Goal: Obtain resource: Download file/media

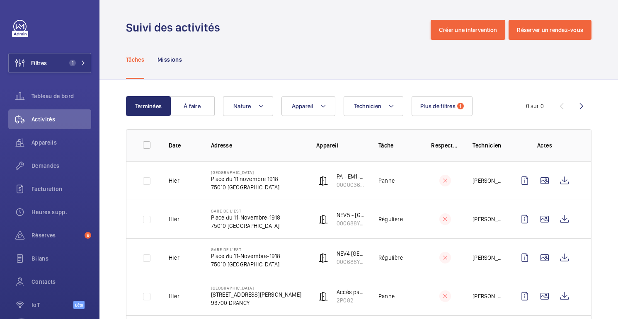
click at [458, 178] on td at bounding box center [438, 180] width 41 height 39
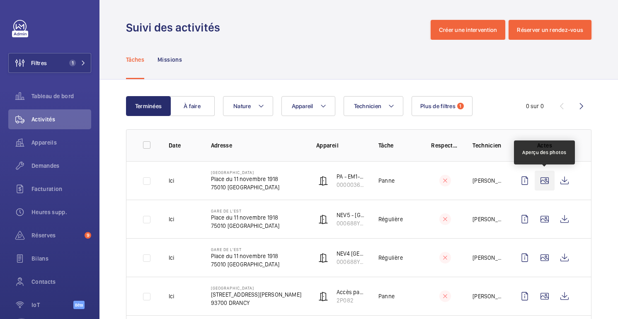
click at [543, 182] on wm-front-icon-button at bounding box center [545, 181] width 20 height 20
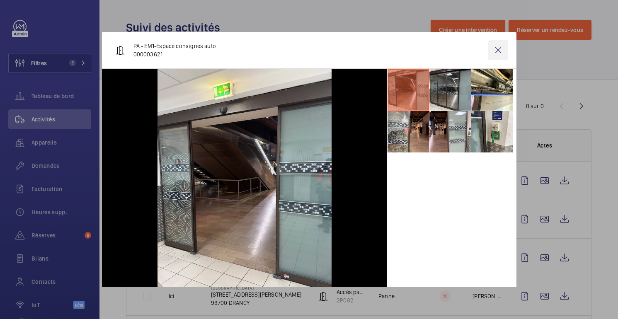
click at [496, 47] on wm-front-icon-button at bounding box center [498, 50] width 20 height 20
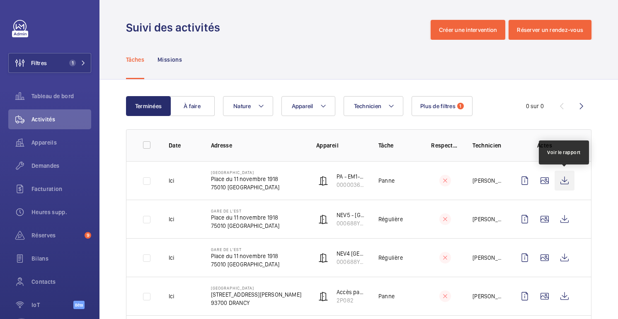
click at [564, 180] on wm-front-icon-button at bounding box center [565, 181] width 20 height 20
click at [51, 145] on font "Appareils" at bounding box center [44, 142] width 25 height 7
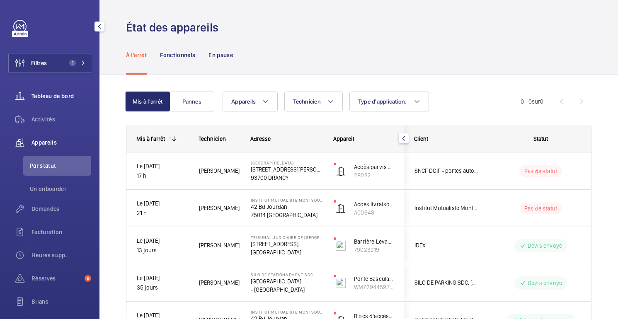
click at [45, 95] on font "Tableau de bord" at bounding box center [53, 96] width 42 height 7
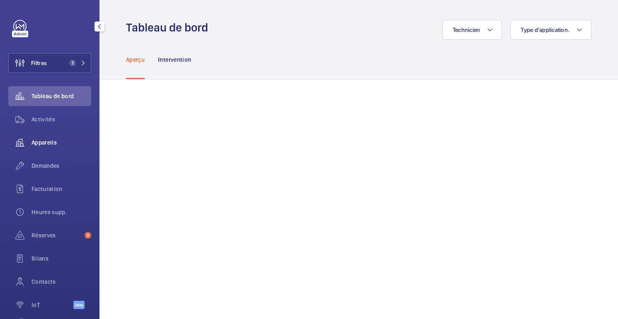
click at [40, 147] on div "Appareils" at bounding box center [49, 143] width 83 height 20
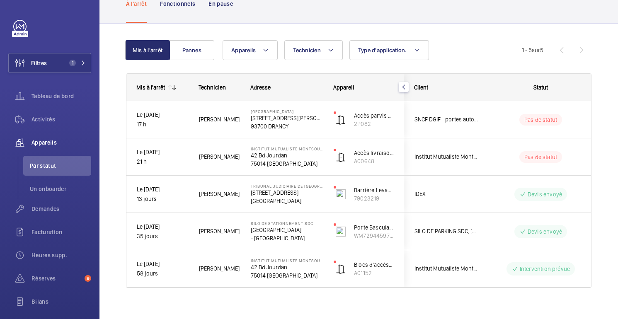
scroll to position [52, 0]
click at [35, 211] on font "Demandes" at bounding box center [46, 209] width 28 height 7
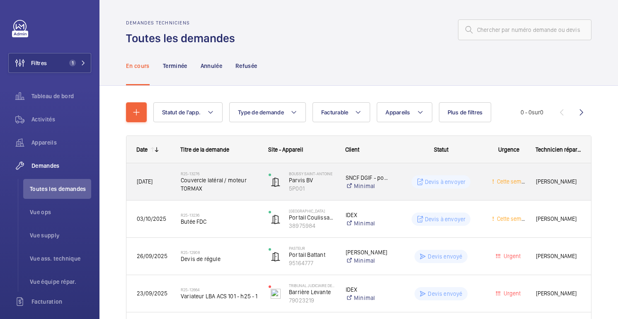
click at [408, 188] on wm-front-pills-cell "Devis à envoyer" at bounding box center [441, 181] width 80 height 13
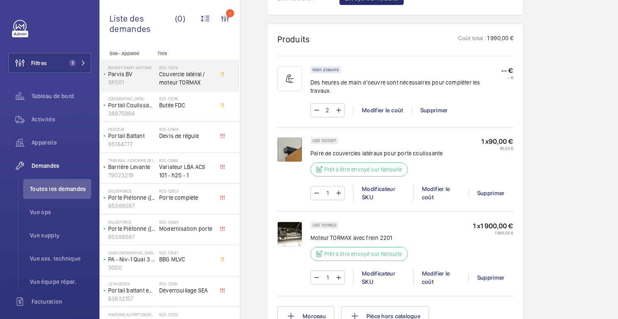
scroll to position [505, 0]
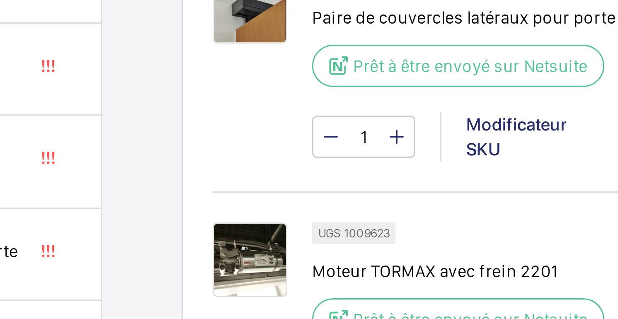
click at [298, 222] on img at bounding box center [289, 231] width 25 height 25
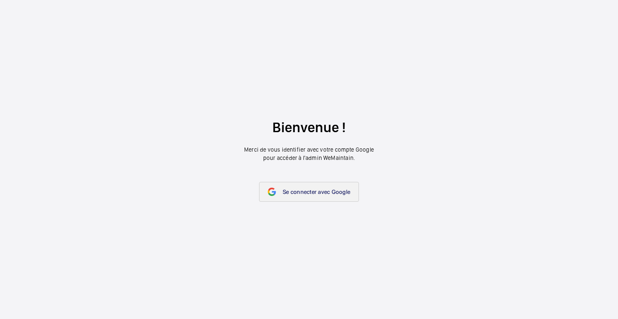
click at [315, 197] on link "Se connecter avec Google" at bounding box center [309, 192] width 100 height 20
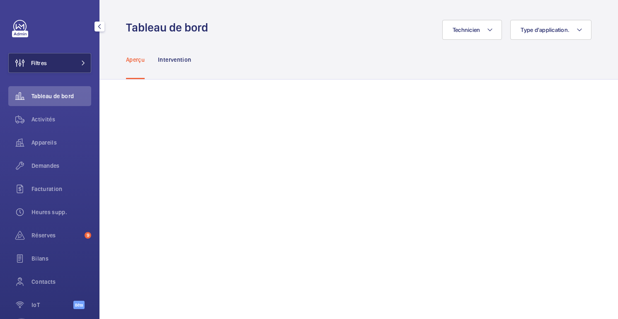
click at [56, 58] on button "Filtres" at bounding box center [49, 63] width 83 height 20
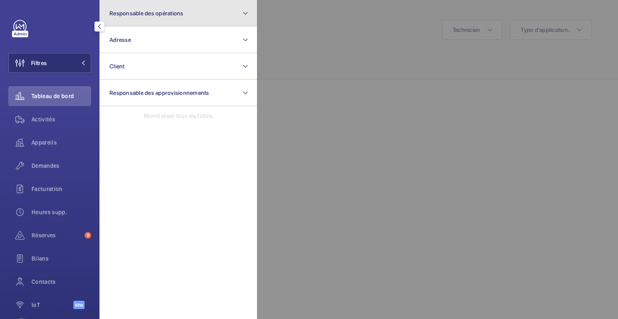
click at [183, 22] on button "Responsable des opérations" at bounding box center [178, 13] width 158 height 27
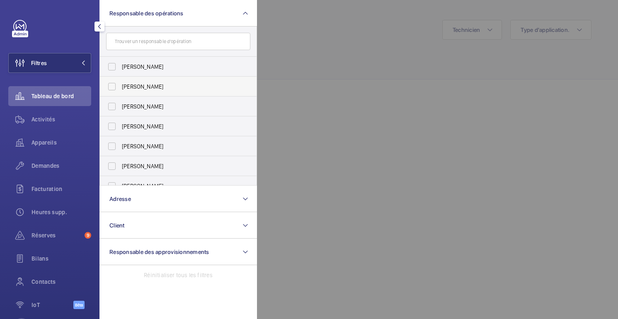
scroll to position [31, 0]
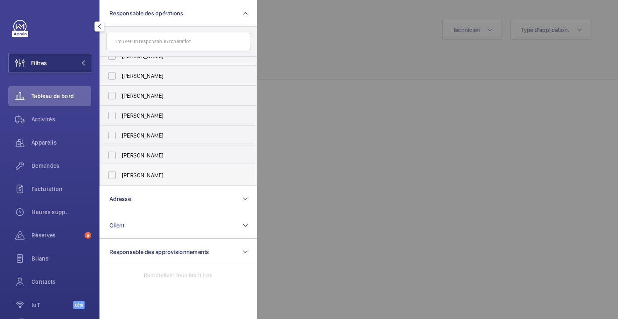
click at [129, 174] on font "[PERSON_NAME]" at bounding box center [142, 175] width 41 height 7
click at [120, 174] on input "[PERSON_NAME]" at bounding box center [112, 175] width 17 height 17
checkbox input "true"
click at [357, 68] on div at bounding box center [566, 159] width 618 height 319
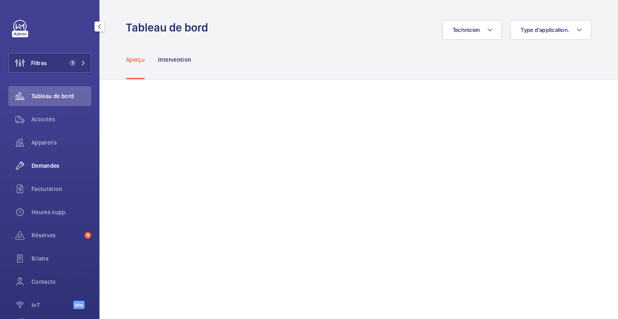
click at [43, 169] on font "Demandes" at bounding box center [46, 165] width 28 height 7
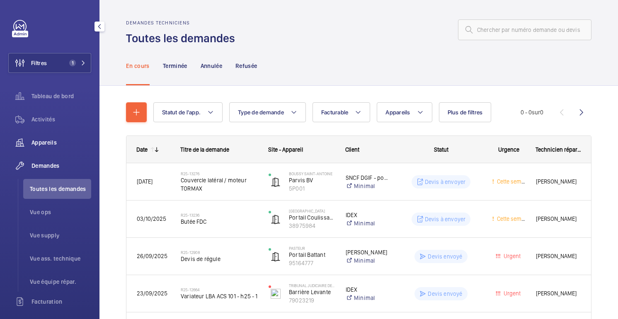
click at [46, 145] on font "Appareils" at bounding box center [44, 142] width 25 height 7
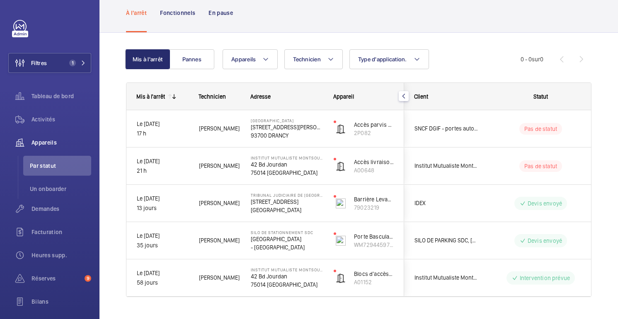
scroll to position [34, 0]
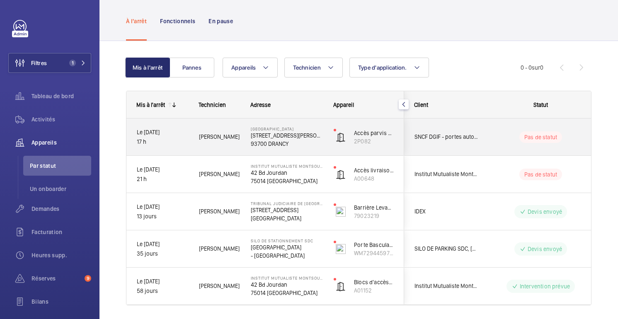
click at [502, 127] on div "Pas de statut" at bounding box center [535, 137] width 113 height 28
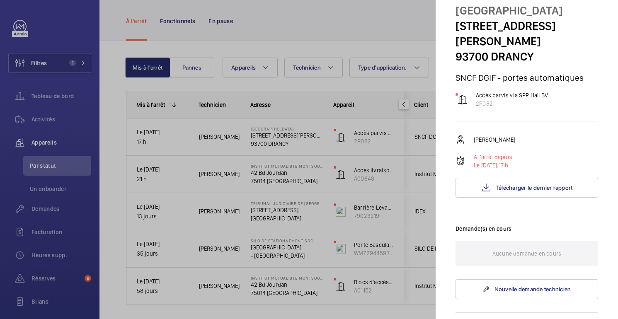
scroll to position [0, 0]
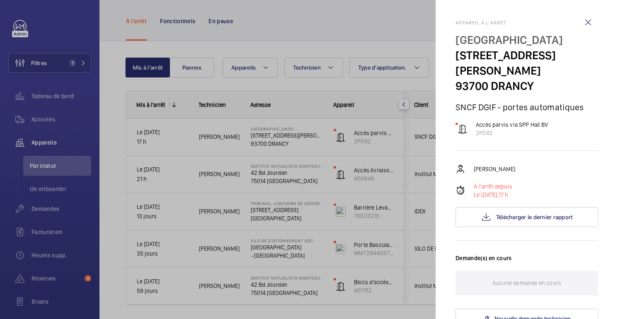
click at [397, 36] on div at bounding box center [309, 159] width 618 height 319
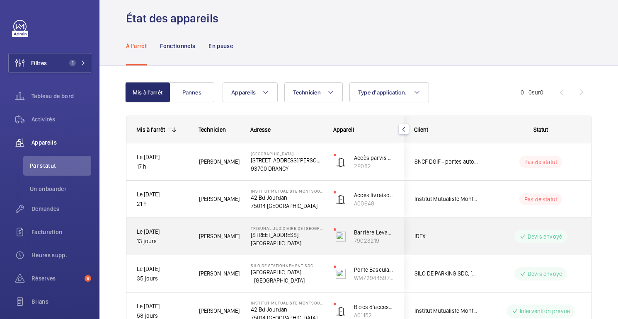
scroll to position [7, 0]
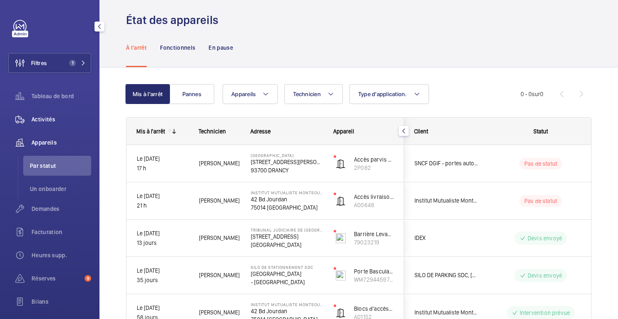
click at [50, 124] on div "Activités" at bounding box center [49, 119] width 83 height 20
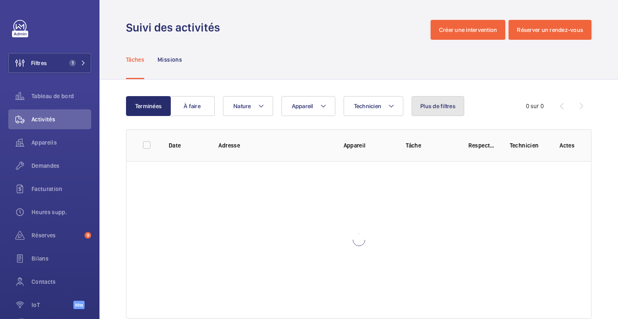
click at [429, 99] on button "Plus de filtres" at bounding box center [438, 106] width 53 height 20
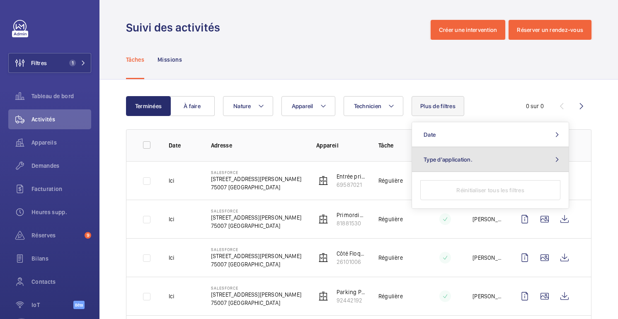
click at [467, 157] on font "Type d'application." at bounding box center [448, 159] width 49 height 7
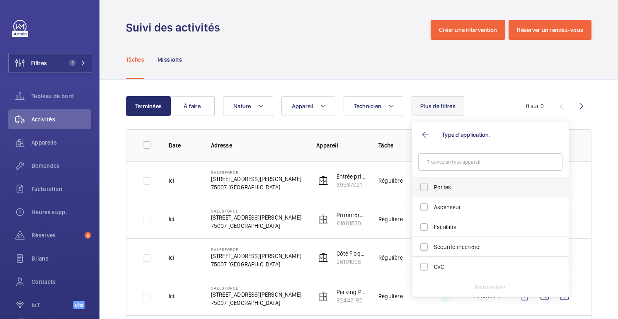
click at [441, 189] on span "Portes" at bounding box center [491, 187] width 114 height 8
click at [432, 189] on input "Portes" at bounding box center [424, 187] width 17 height 17
checkbox input "true"
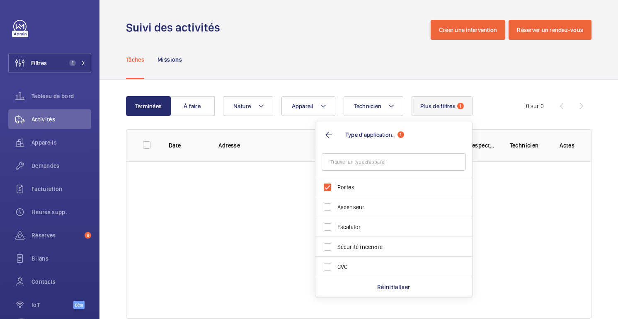
click at [394, 65] on div "Tâches Missions" at bounding box center [358, 59] width 465 height 39
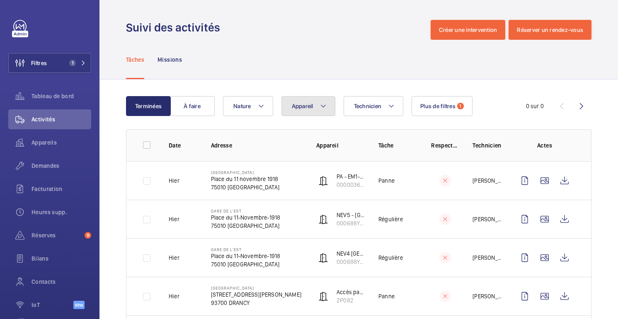
click at [312, 110] on button "Appareil" at bounding box center [308, 106] width 54 height 20
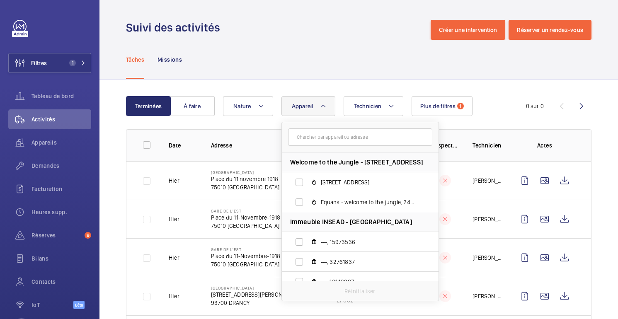
click at [327, 139] on input "text" at bounding box center [360, 136] width 144 height 17
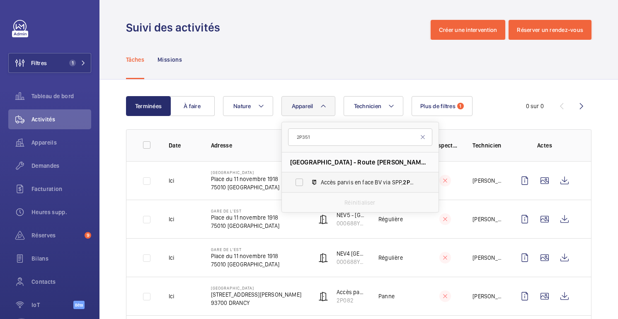
type input "2P351"
click at [339, 186] on span "Accès parvis en face BV via SPP, 2P351" at bounding box center [369, 182] width 96 height 8
click at [308, 186] on input "Accès parvis en face BV via SPP, 2P351" at bounding box center [299, 182] width 17 height 17
checkbox input "true"
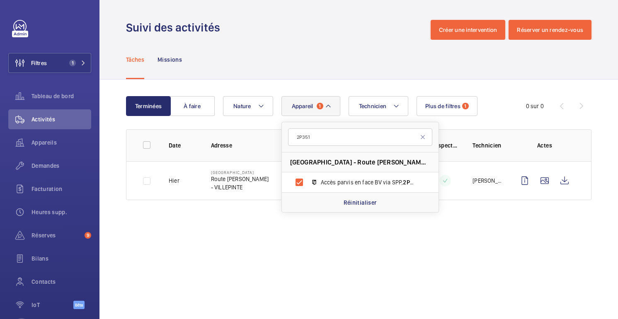
click at [319, 43] on div "Tâches Missions" at bounding box center [358, 59] width 465 height 39
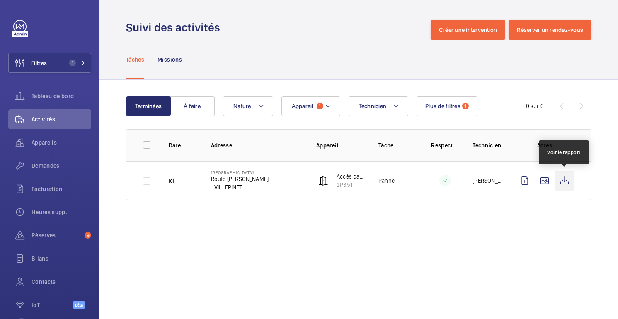
click at [571, 182] on wm-front-icon-button at bounding box center [565, 181] width 20 height 20
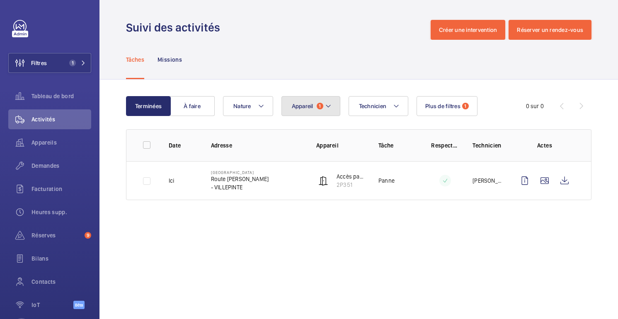
click at [330, 103] on mat-icon at bounding box center [328, 106] width 7 height 10
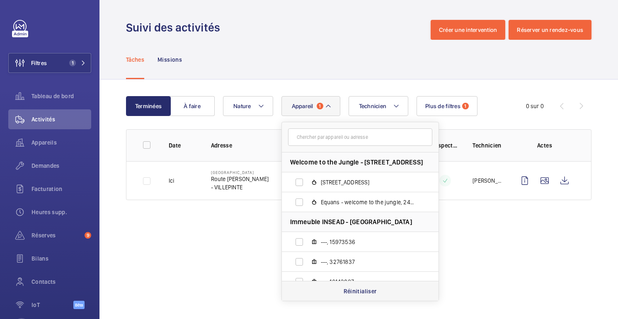
click at [348, 288] on p "Réinitialiser" at bounding box center [360, 291] width 33 height 8
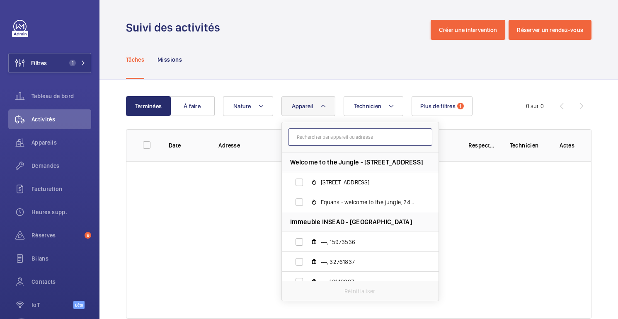
click at [334, 136] on input "text" at bounding box center [360, 136] width 144 height 17
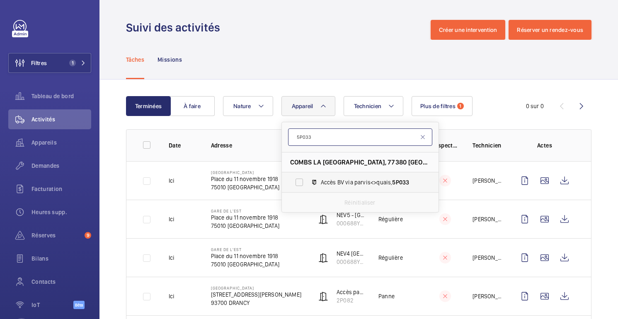
type input "5P033"
click at [350, 180] on span "Accès BV via parvis<>quais, 5P033" at bounding box center [369, 182] width 96 height 8
click at [308, 180] on input "Accès BV via parvis<>quais, 5P033" at bounding box center [299, 182] width 17 height 17
checkbox input "true"
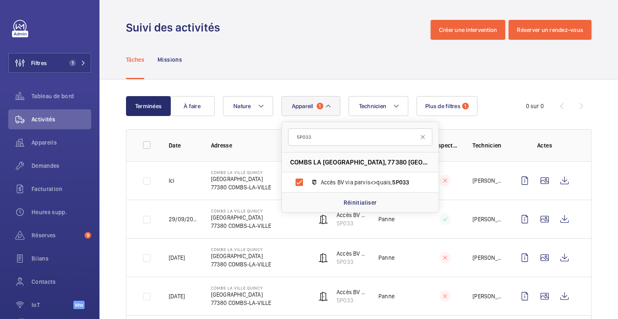
click at [535, 79] on div "Tâches Missions" at bounding box center [358, 59] width 465 height 39
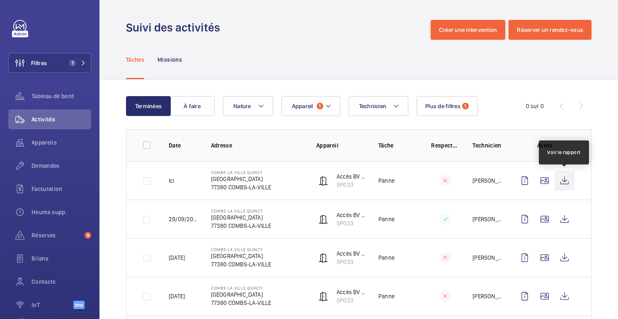
click at [564, 183] on wm-front-icon-button at bounding box center [565, 181] width 20 height 20
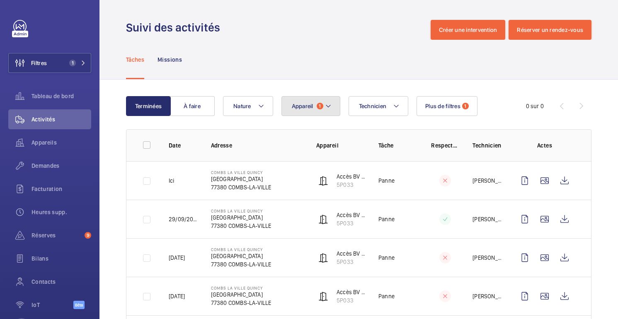
click at [296, 107] on font "Appareil" at bounding box center [303, 106] width 22 height 7
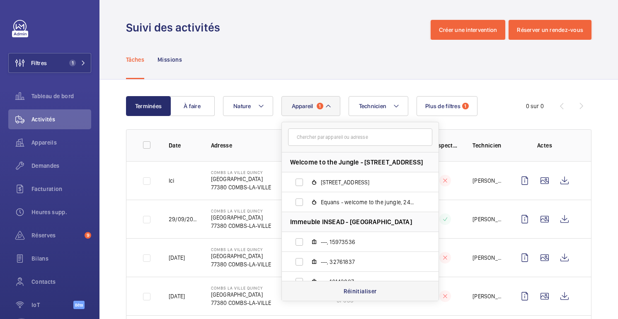
click at [332, 296] on div "Réinitialiser" at bounding box center [360, 291] width 157 height 20
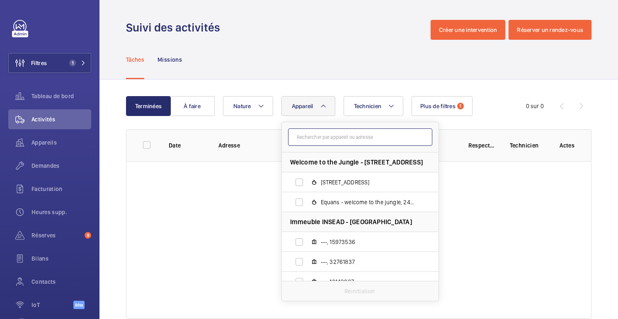
click at [337, 137] on input "text" at bounding box center [360, 136] width 144 height 17
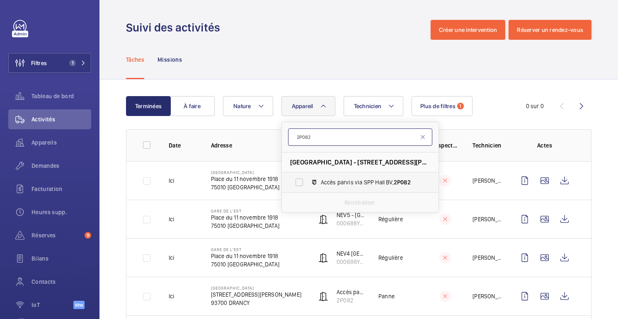
type input "2P082"
click at [358, 182] on span "Accès parvis via SPP Hall BV, 2P082" at bounding box center [369, 182] width 96 height 8
click at [308, 182] on input "Accès parvis via SPP Hall BV, 2P082" at bounding box center [299, 182] width 17 height 17
checkbox input "true"
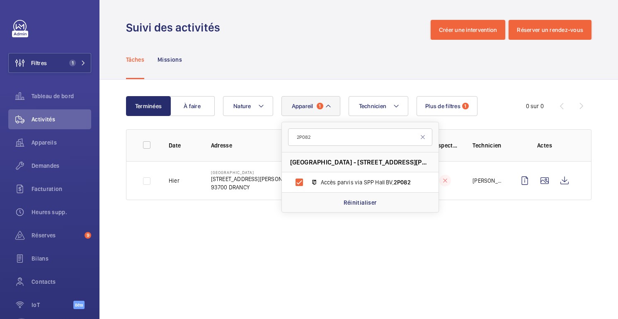
click at [321, 70] on div "Tâches Missions" at bounding box center [358, 59] width 465 height 39
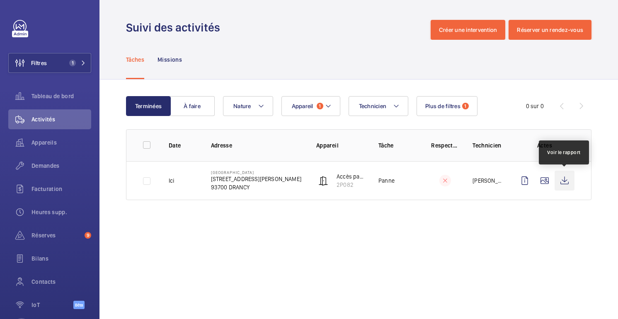
click at [565, 182] on wm-front-icon-button at bounding box center [565, 181] width 20 height 20
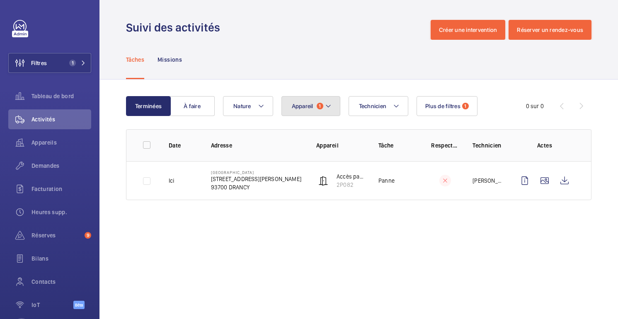
click at [318, 104] on span "1" at bounding box center [320, 106] width 7 height 7
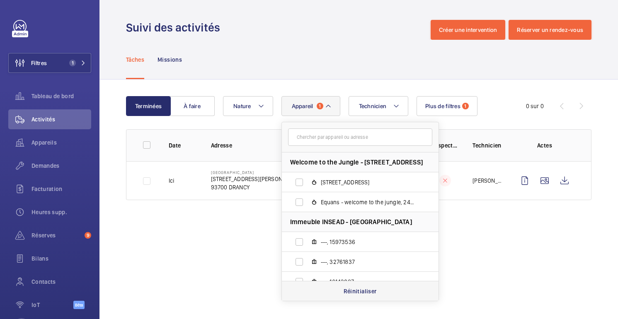
click at [349, 284] on div "Réinitialiser" at bounding box center [360, 291] width 157 height 20
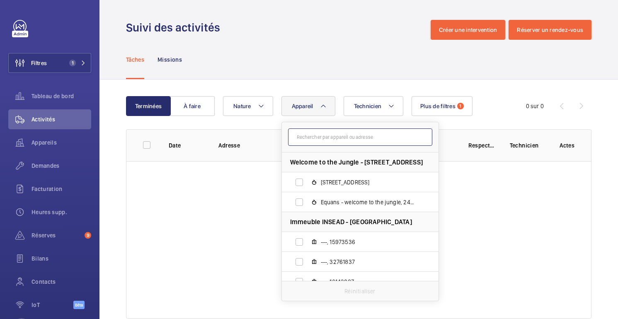
click at [308, 144] on input "text" at bounding box center [360, 136] width 144 height 17
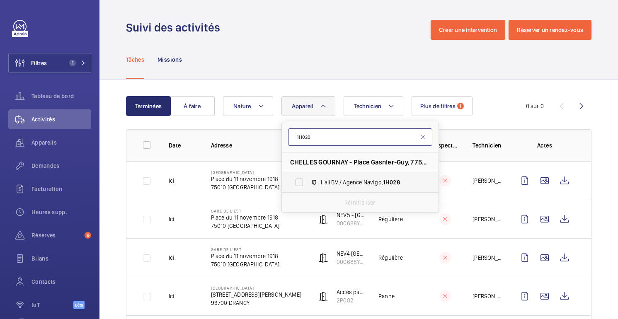
type input "1H028"
click at [372, 180] on span "Hall BV / Agence Navigo, 1H028" at bounding box center [369, 182] width 96 height 8
click at [308, 180] on input "Hall BV / Agence Navigo, 1H028" at bounding box center [299, 182] width 17 height 17
checkbox input "true"
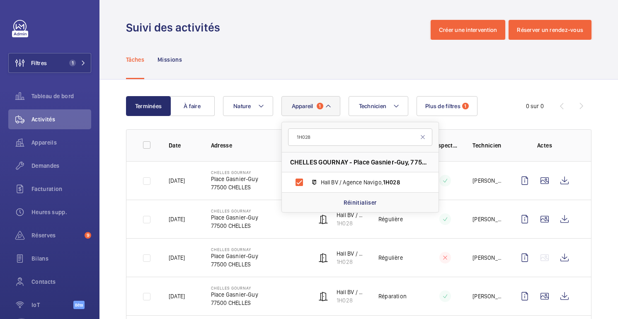
click at [506, 93] on div "Terminées À faire Technicien Appareil 1 1H028 CHELLES GOURNAY - Place Gasnier-G…" at bounding box center [358, 227] width 519 height 295
